Goal: Task Accomplishment & Management: Manage account settings

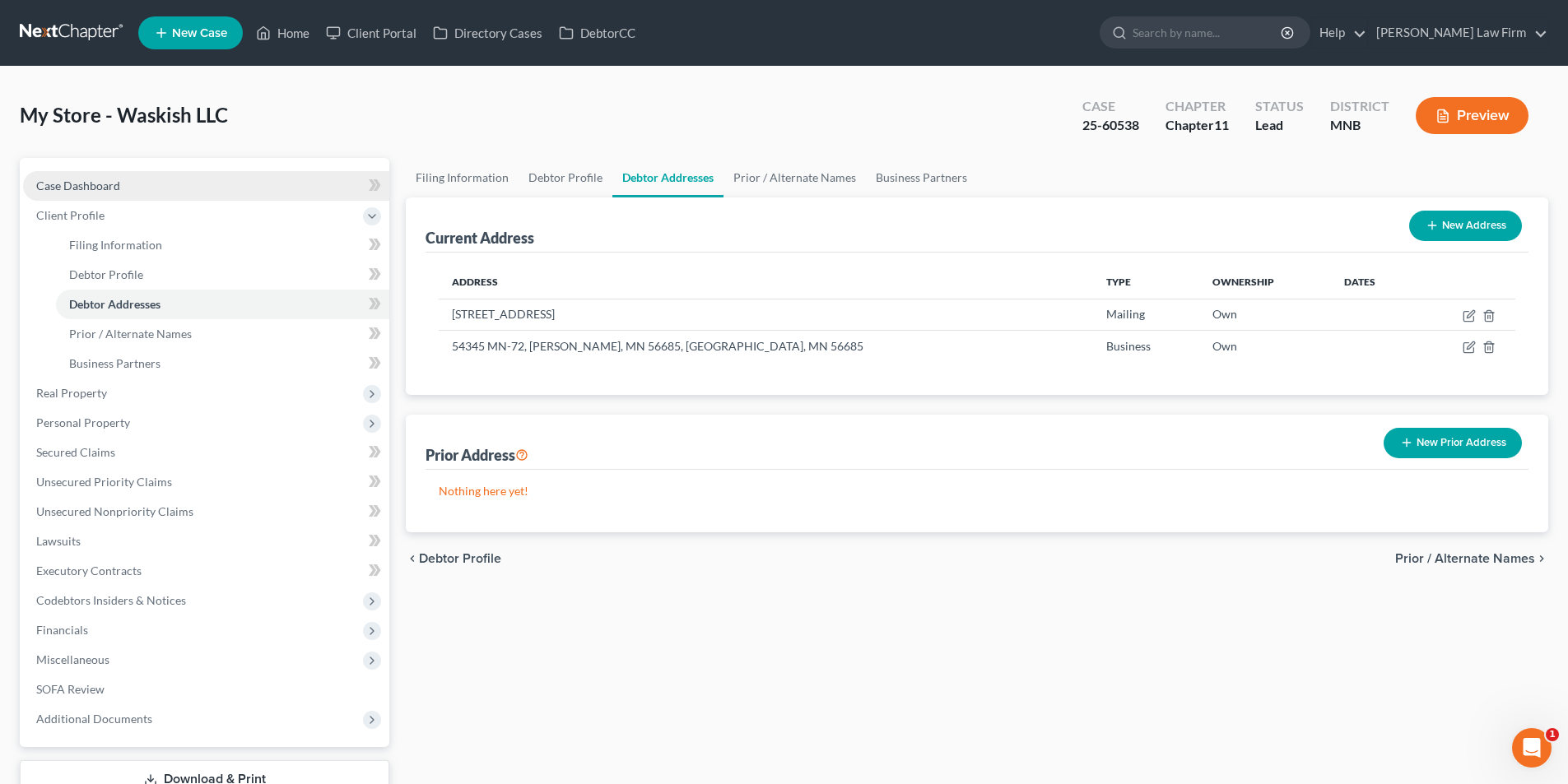
click at [215, 180] on link "Case Dashboard" at bounding box center [206, 186] width 366 height 30
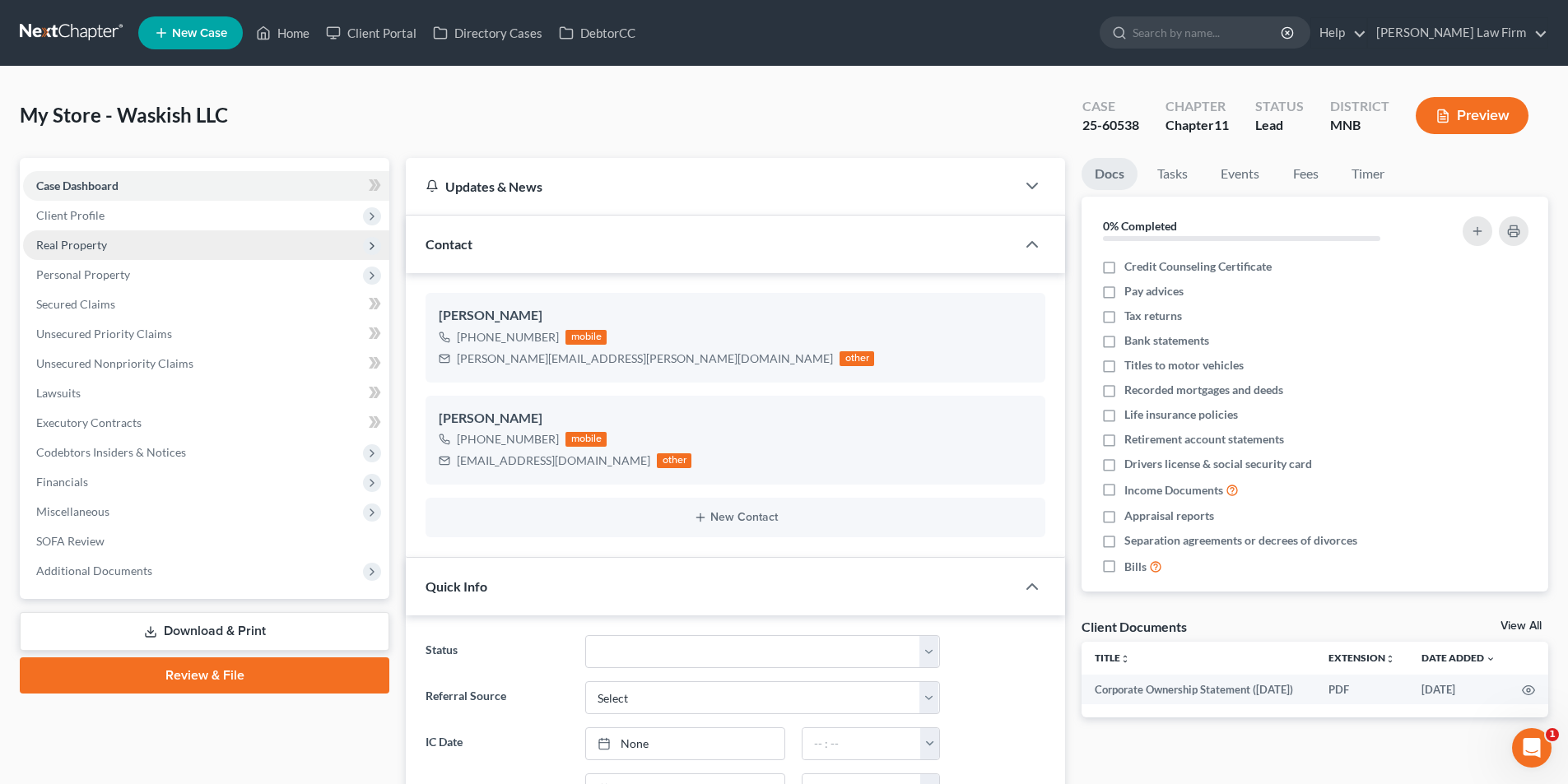
drag, startPoint x: 93, startPoint y: 275, endPoint x: 99, endPoint y: 251, distance: 24.7
click at [93, 275] on span "Personal Property" at bounding box center [83, 274] width 94 height 14
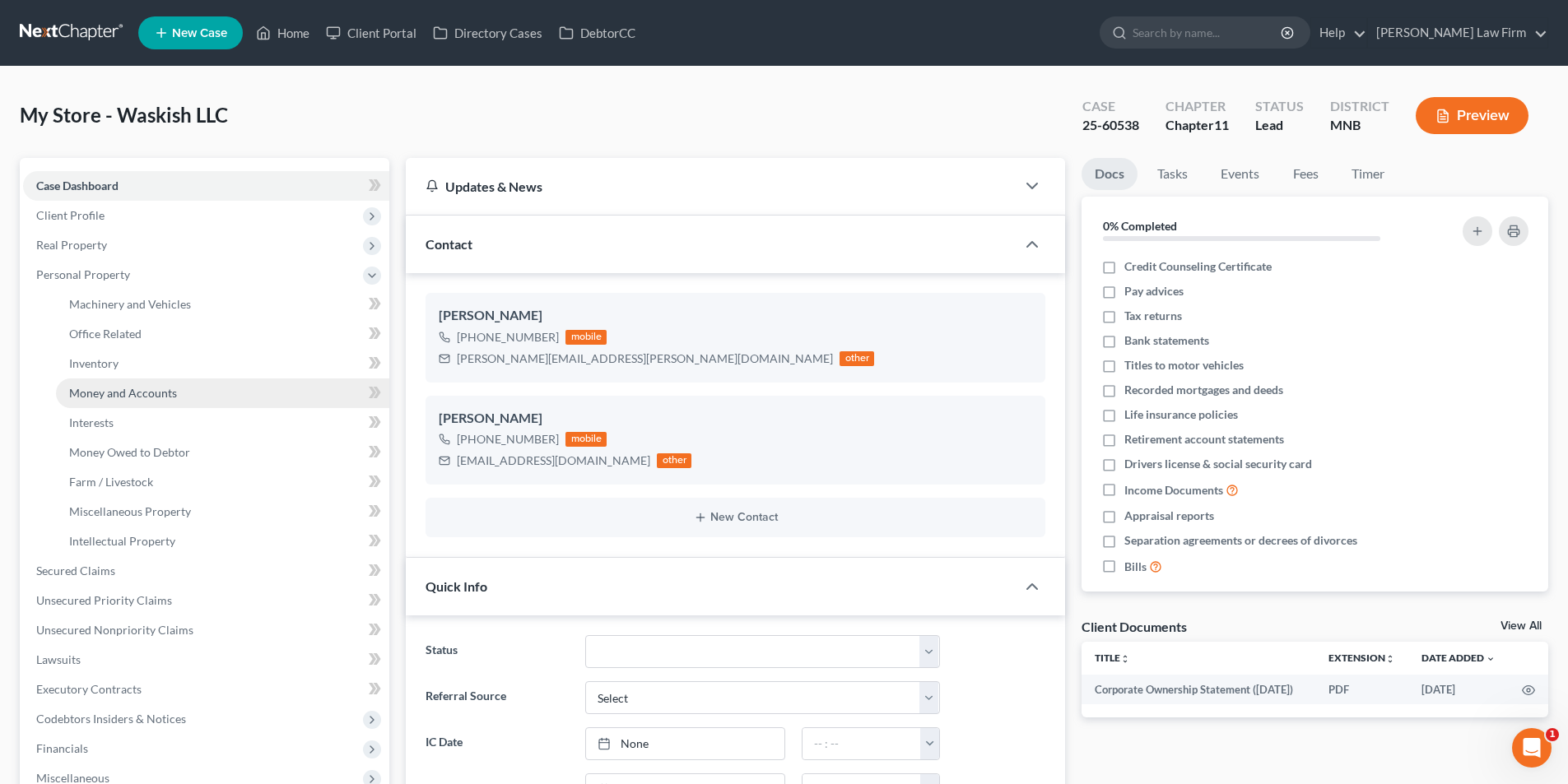
click at [144, 399] on span "Money and Accounts" at bounding box center [123, 392] width 108 height 14
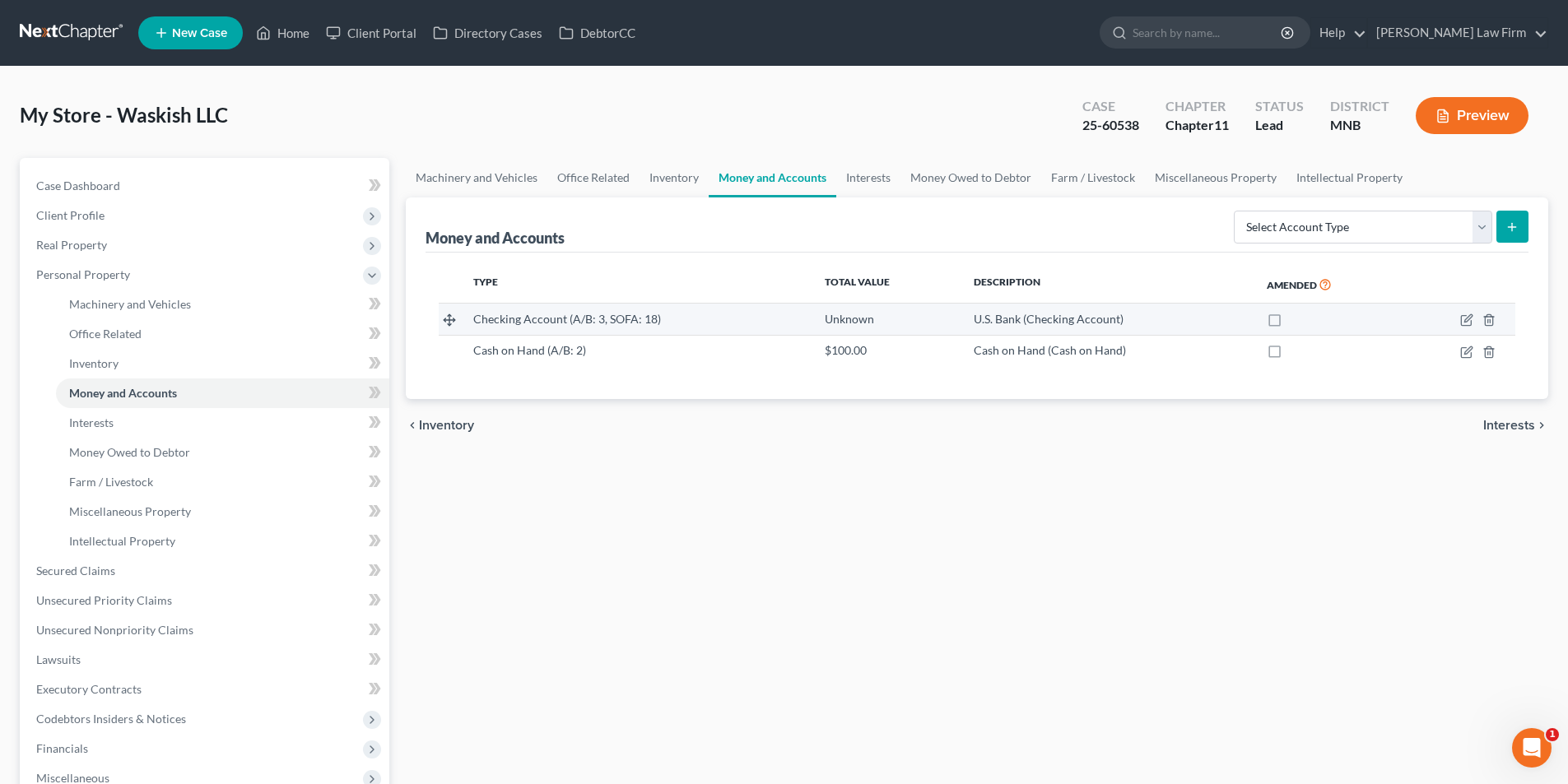
click at [649, 311] on div "Checking Account (A/B: 3, SOFA: 18)" at bounding box center [634, 320] width 324 height 17
click at [662, 315] on div "Checking Account (A/B: 3, SOFA: 18)" at bounding box center [634, 320] width 324 height 17
click at [1469, 322] on icon "button" at bounding box center [1467, 320] width 13 height 13
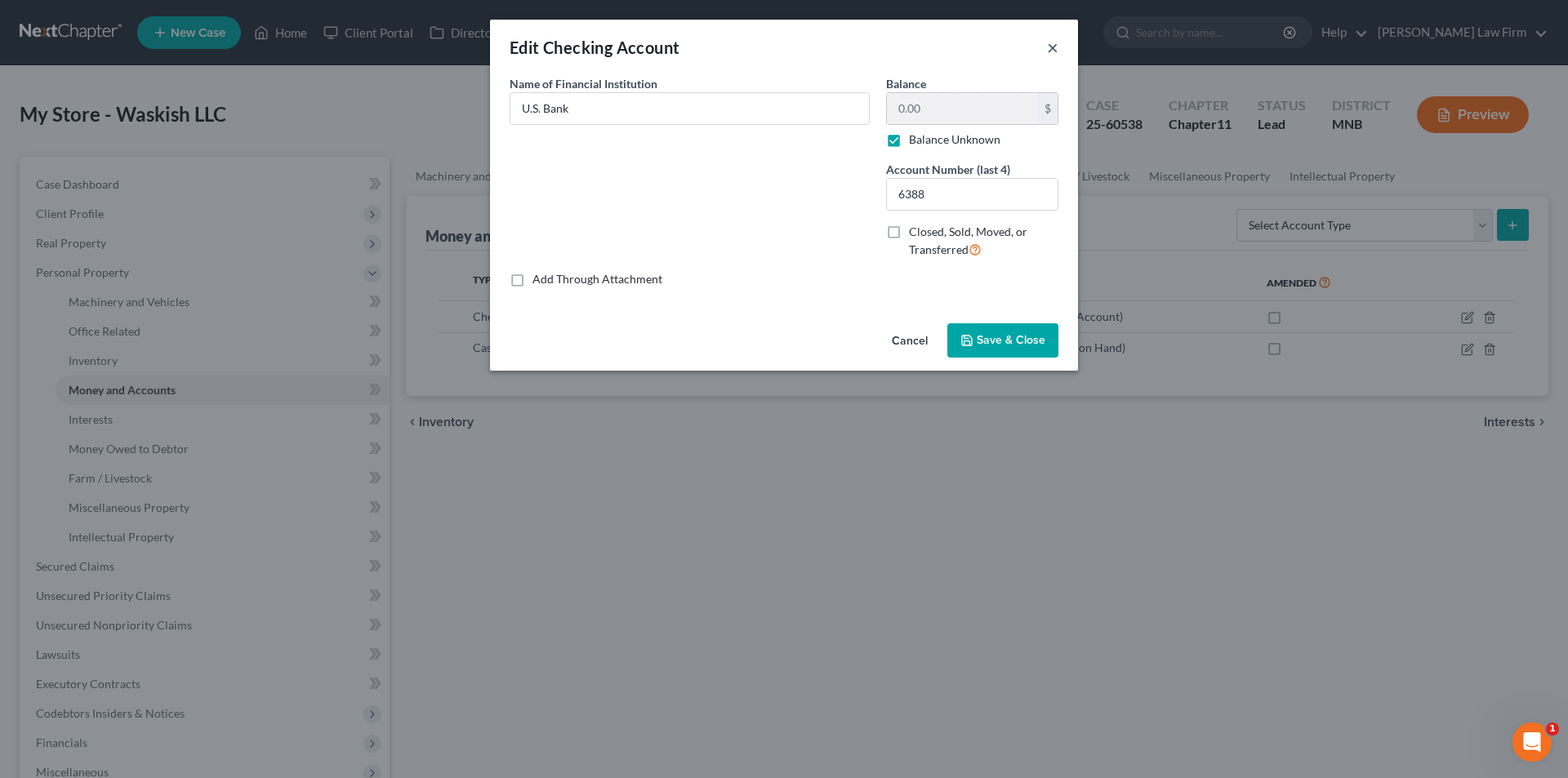
drag, startPoint x: 1056, startPoint y: 54, endPoint x: 1022, endPoint y: 126, distance: 79.6
click at [1056, 54] on button "×" at bounding box center [1053, 48] width 12 height 20
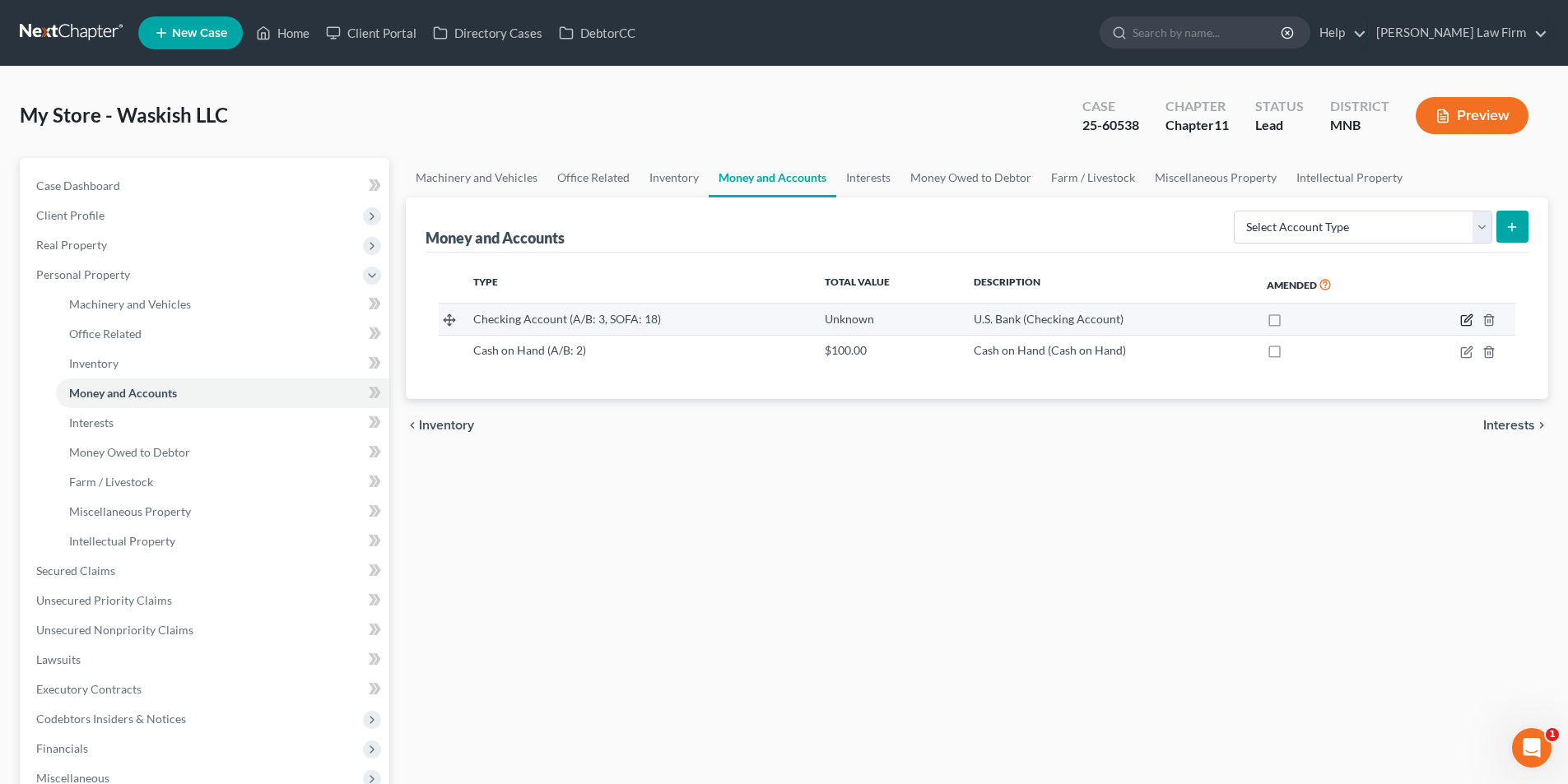
click at [1473, 323] on icon "button" at bounding box center [1467, 320] width 13 height 13
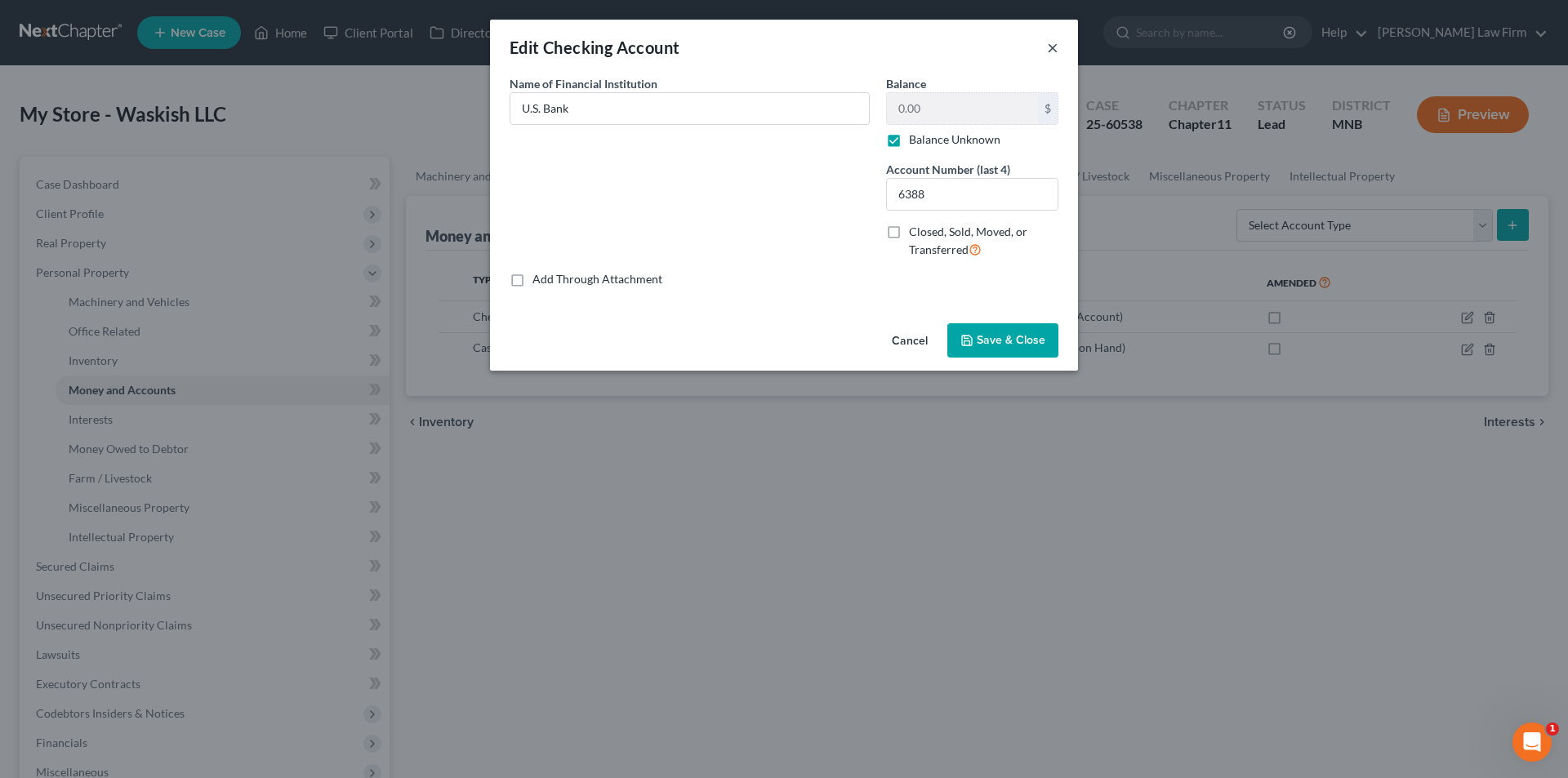
click at [1055, 44] on button "×" at bounding box center [1053, 48] width 12 height 20
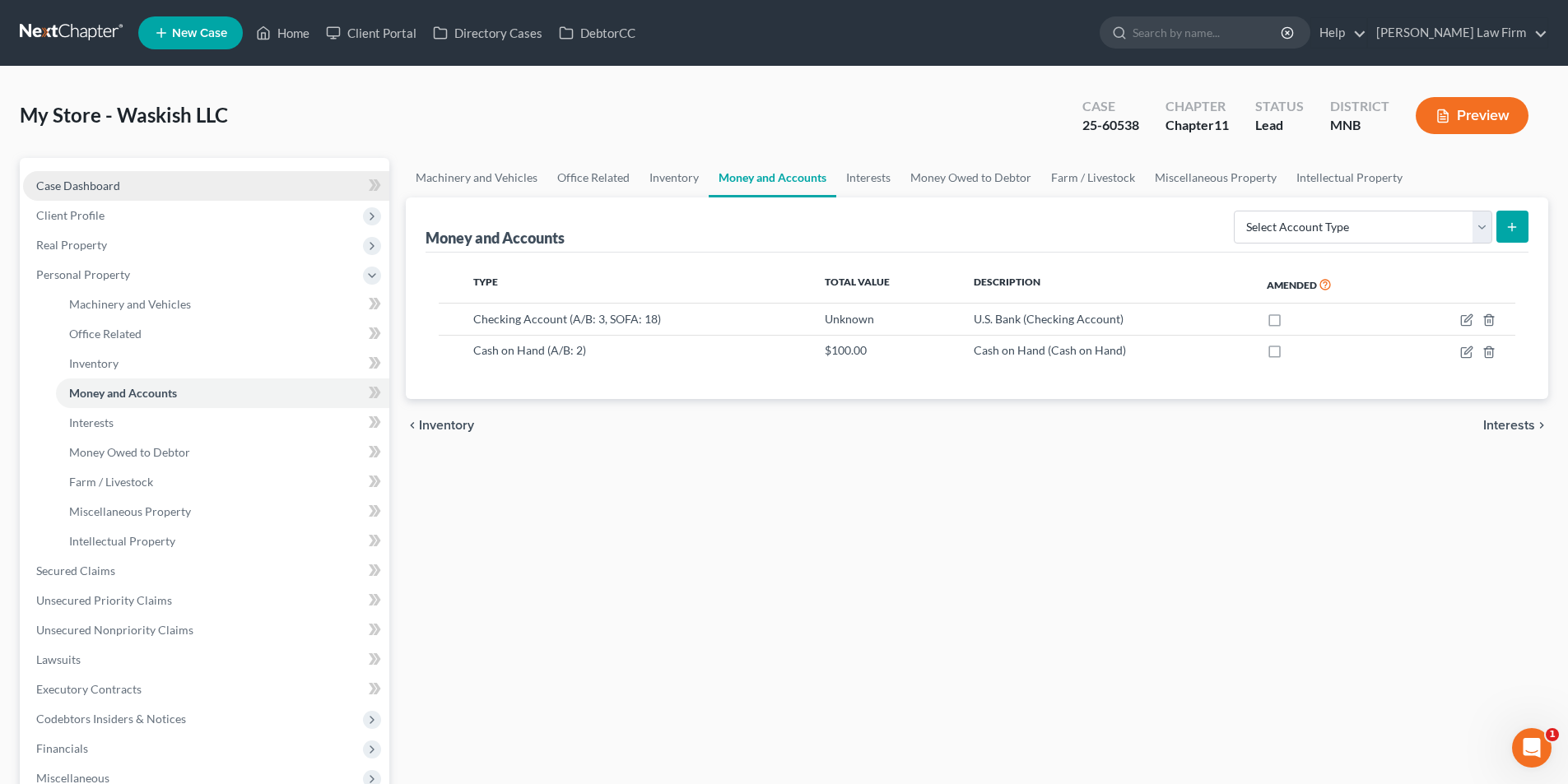
click at [136, 185] on link "Case Dashboard" at bounding box center [206, 186] width 366 height 30
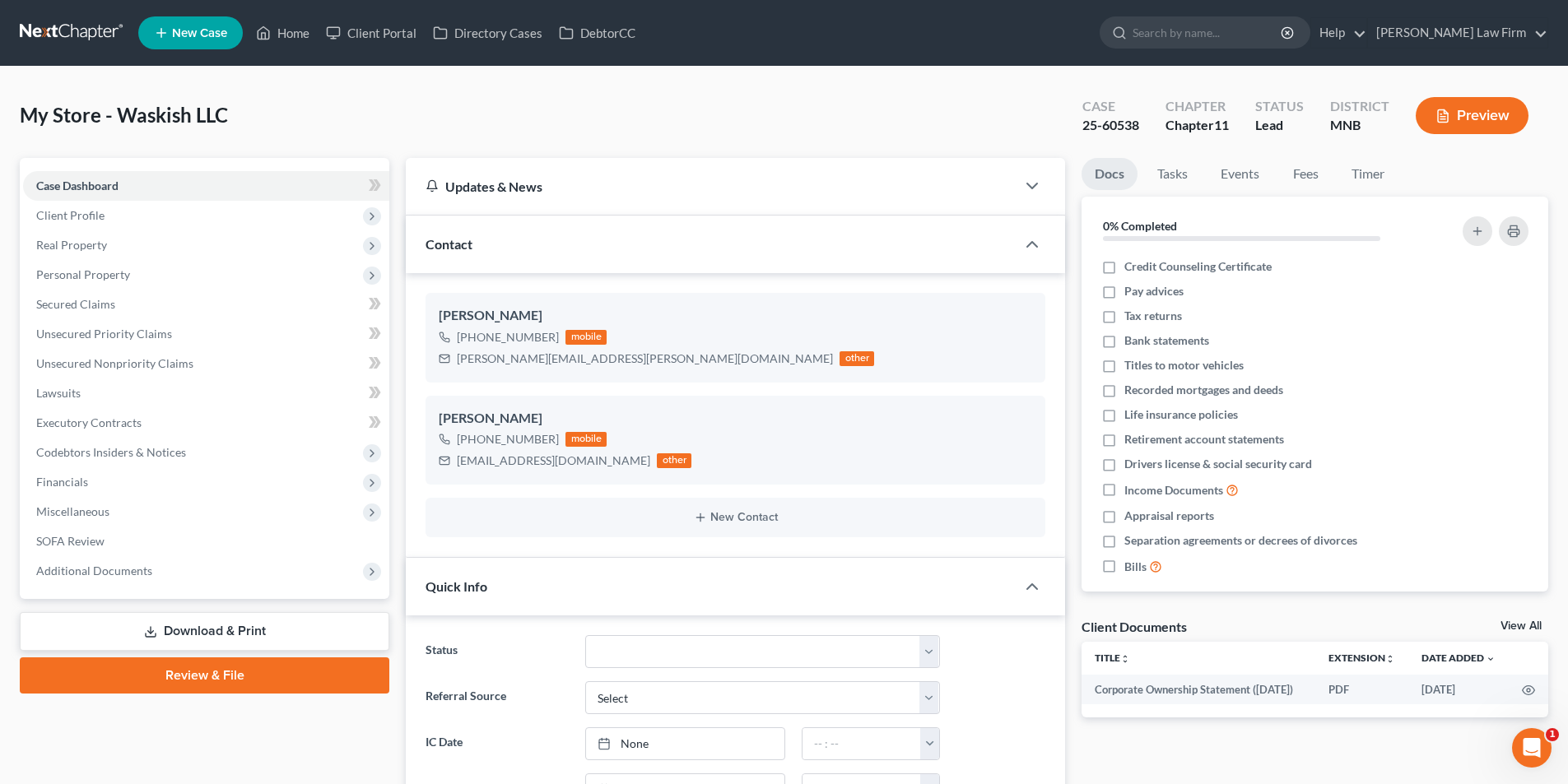
click at [51, 30] on link at bounding box center [72, 33] width 105 height 30
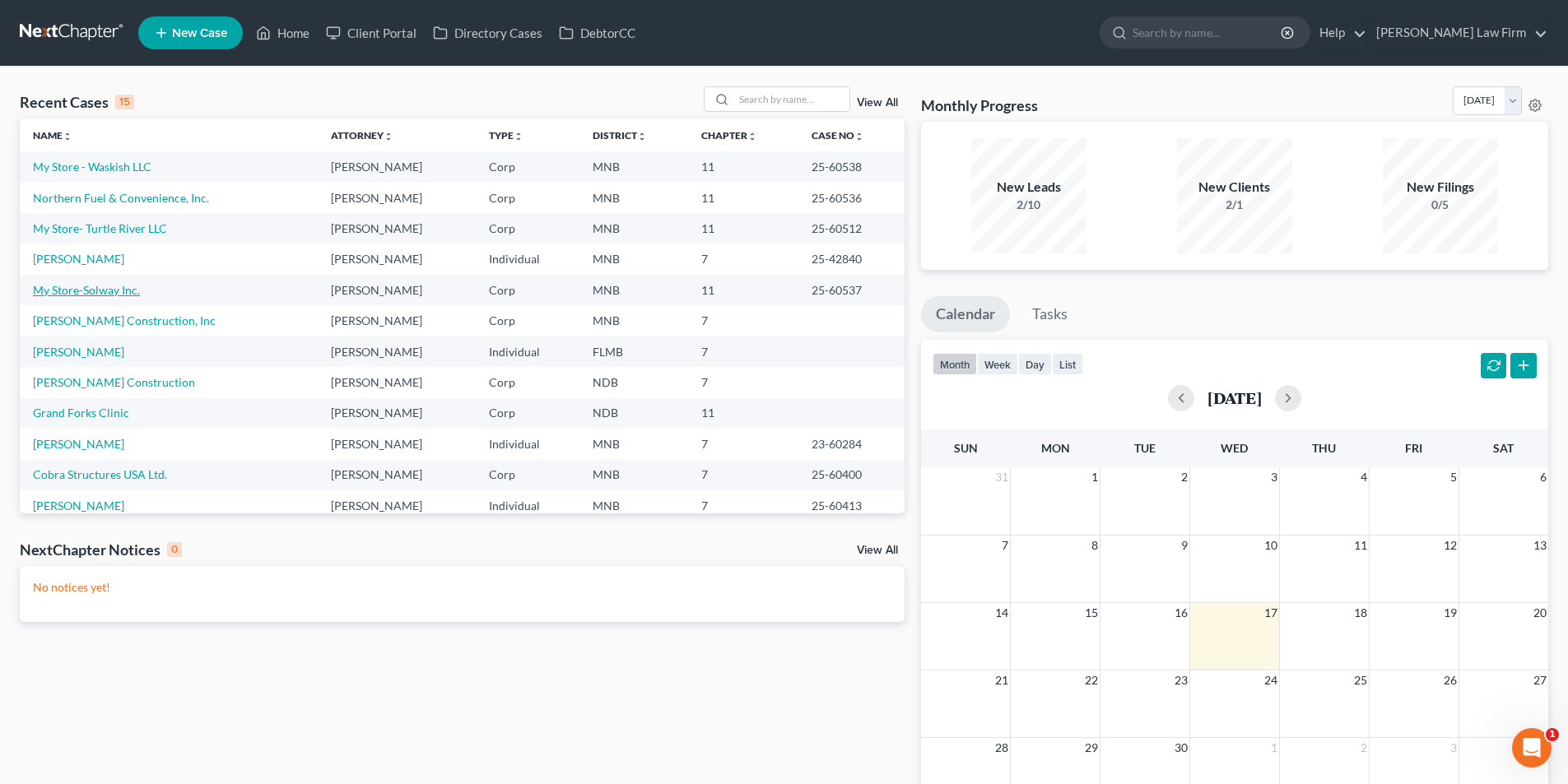
click at [133, 292] on link "My Store-Solway Inc." at bounding box center [86, 290] width 107 height 14
select select "7"
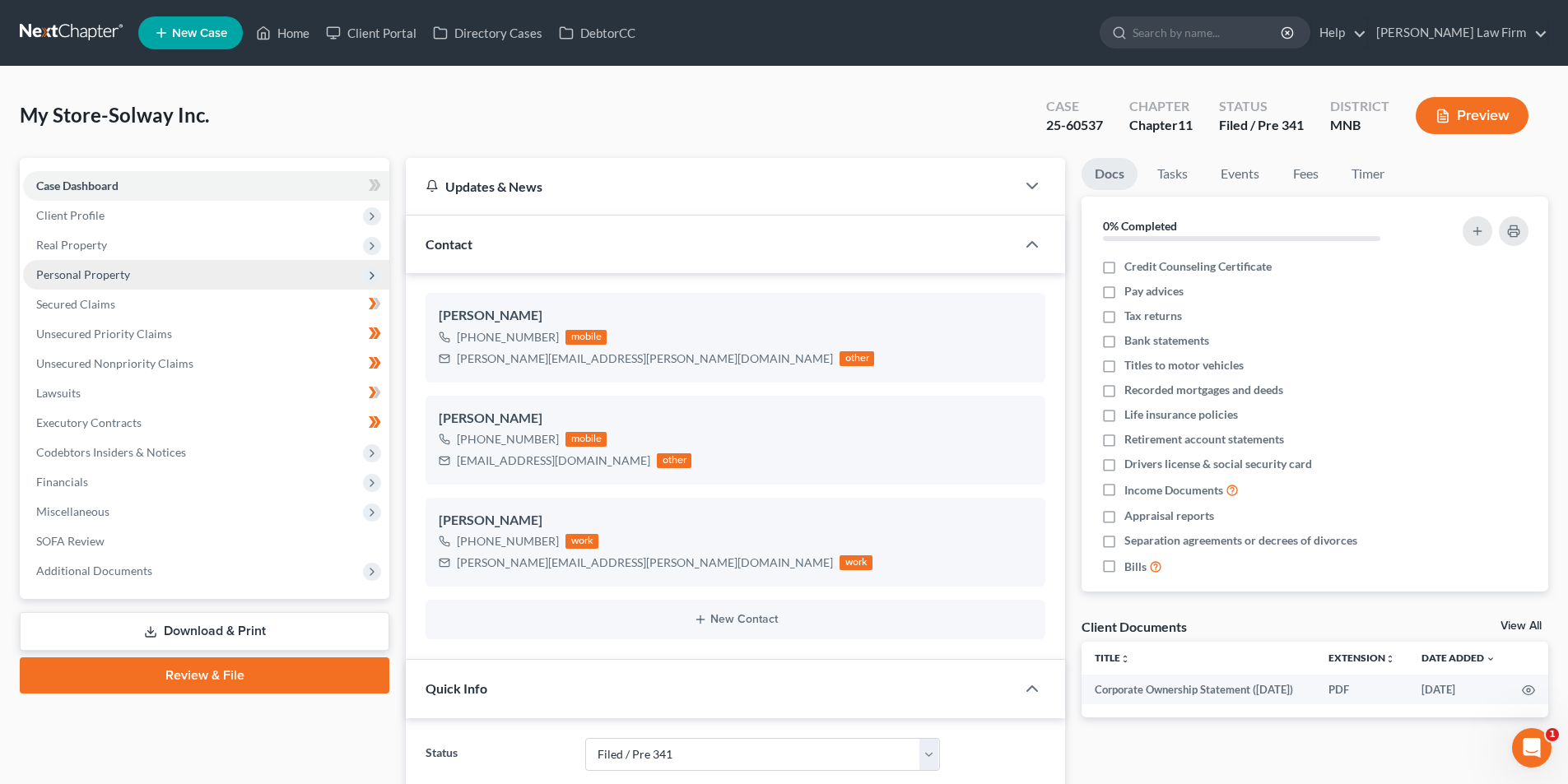
click at [133, 276] on span "Personal Property" at bounding box center [206, 275] width 366 height 30
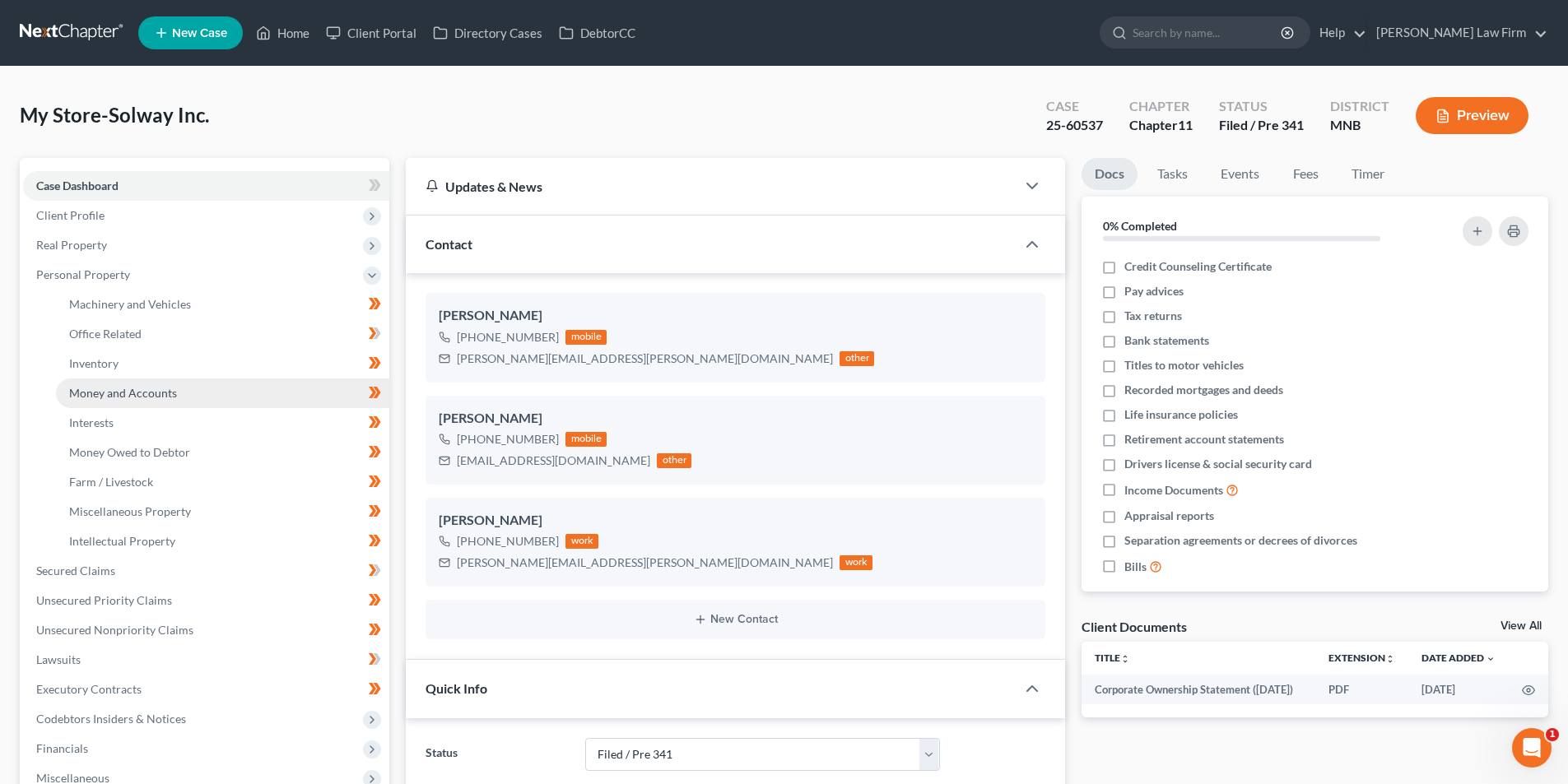
click at [205, 397] on link "Money and Accounts" at bounding box center [223, 393] width 333 height 30
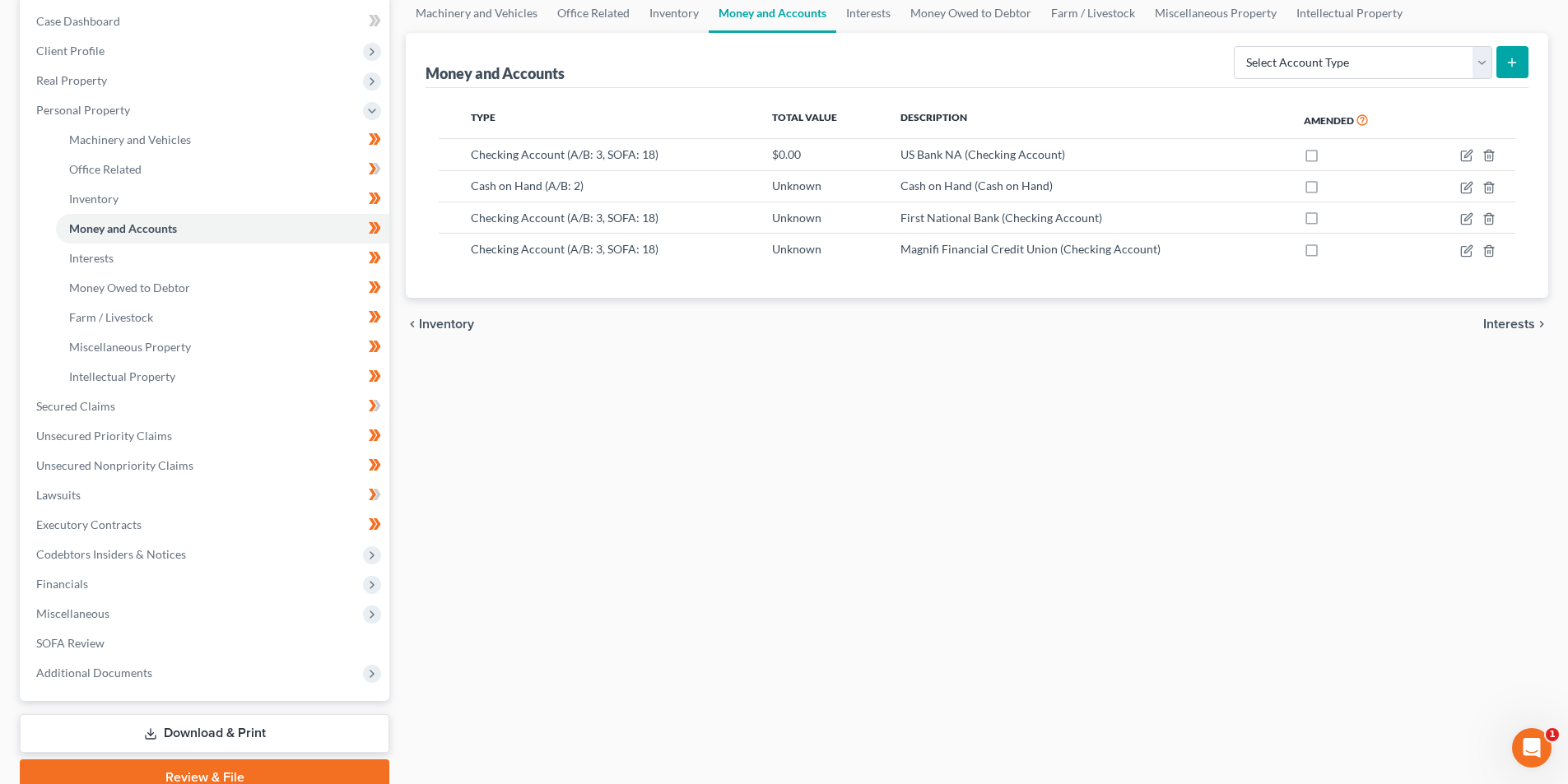
scroll to position [82, 0]
